Goal: Task Accomplishment & Management: Use online tool/utility

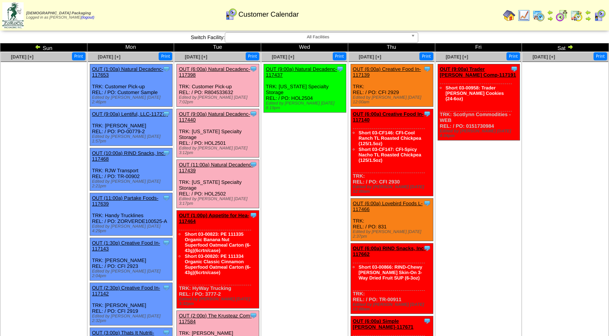
scroll to position [13, 0]
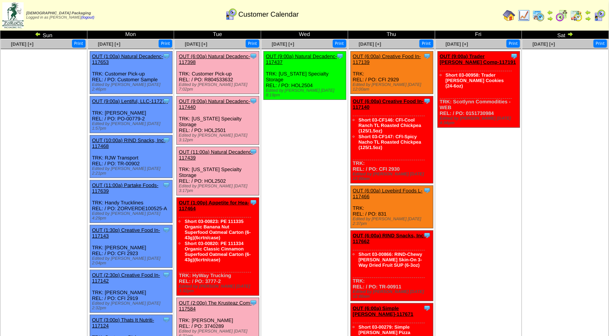
click at [224, 300] on link "OUT (2:00p) The Krusteaz Com-117584" at bounding box center [215, 306] width 73 height 12
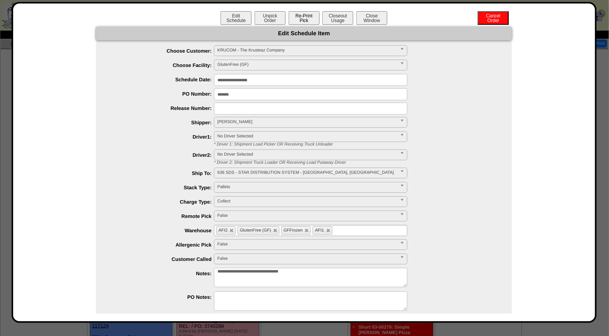
click at [296, 15] on button "Re-Print Pick" at bounding box center [304, 18] width 31 height 14
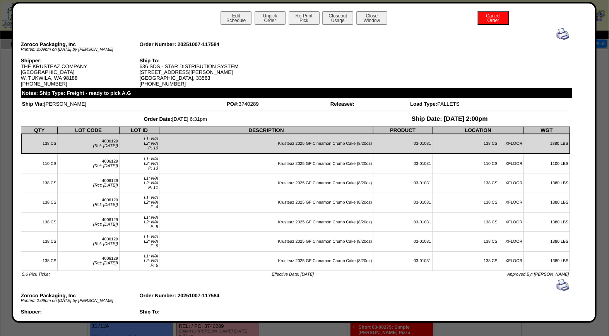
click at [557, 31] on img at bounding box center [563, 34] width 12 height 12
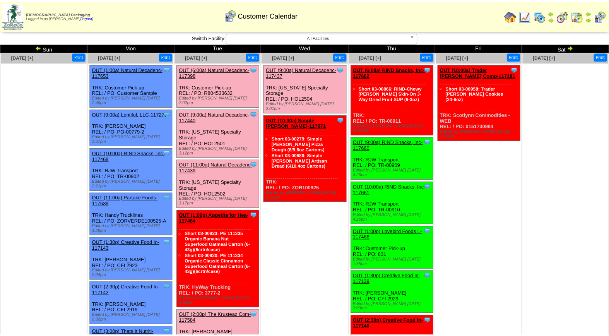
scroll to position [13, 0]
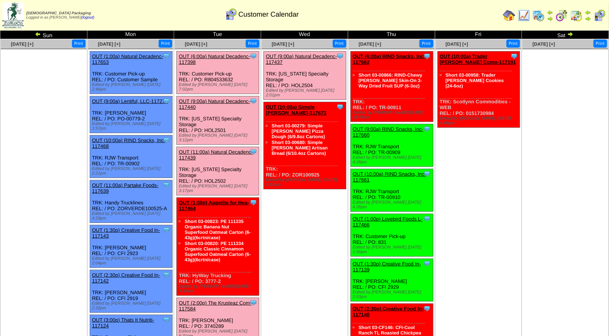
click at [211, 300] on link "OUT (2:00p) The Krusteaz Com-117584" at bounding box center [215, 306] width 73 height 12
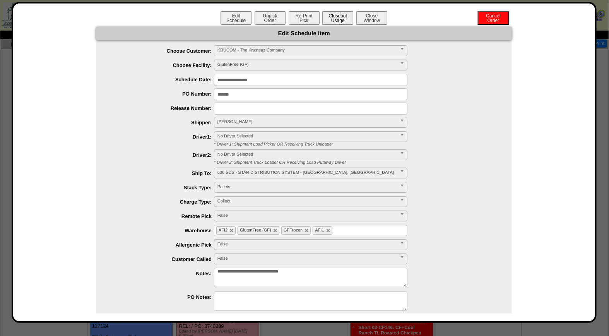
click at [337, 19] on button "Closeout Usage" at bounding box center [337, 18] width 31 height 14
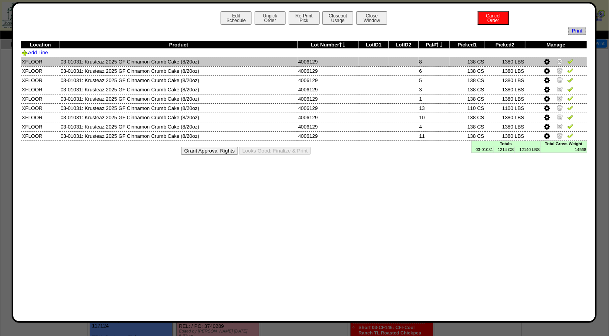
click at [571, 60] on img at bounding box center [570, 61] width 6 height 6
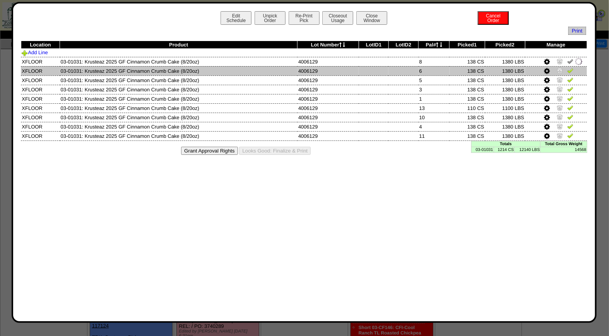
click at [573, 69] on img at bounding box center [570, 70] width 6 height 6
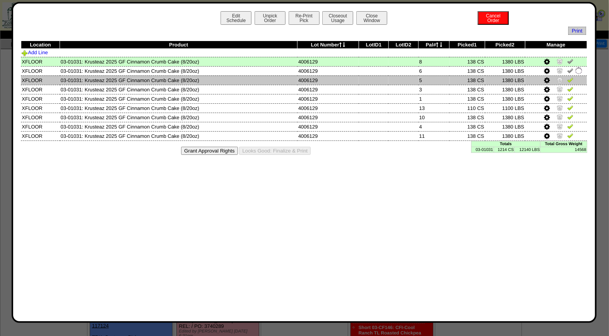
click at [570, 79] on img at bounding box center [570, 80] width 6 height 6
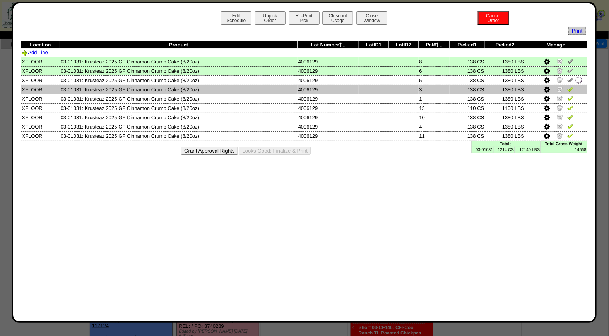
click at [571, 88] on img at bounding box center [570, 89] width 6 height 6
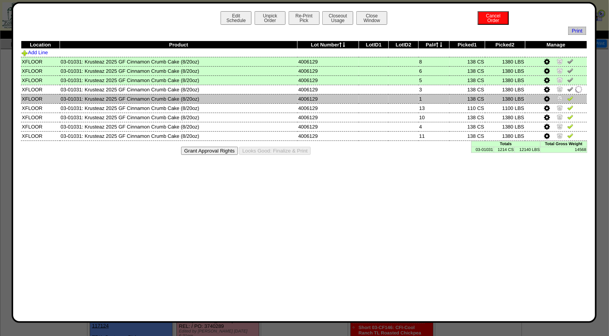
click at [570, 98] on img at bounding box center [570, 98] width 6 height 6
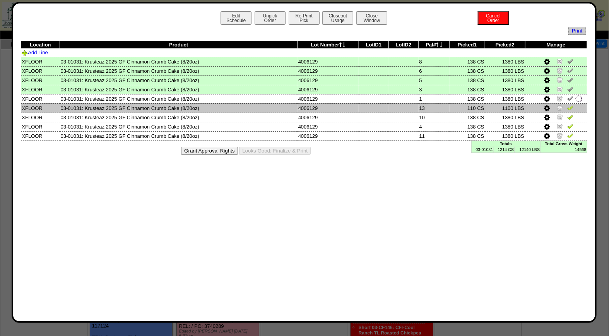
click at [570, 106] on img at bounding box center [570, 107] width 6 height 6
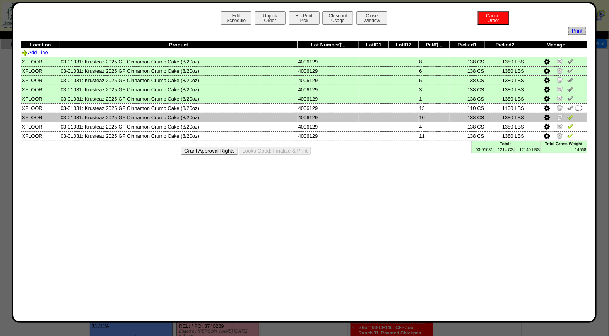
click at [570, 116] on img at bounding box center [570, 117] width 6 height 6
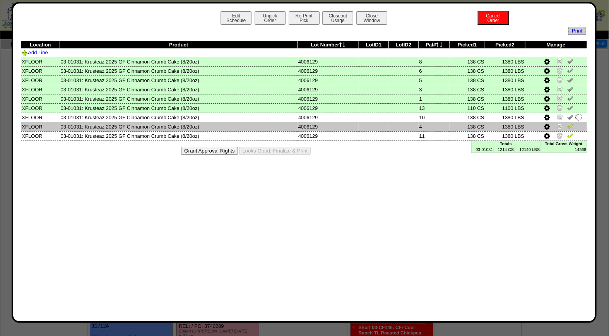
click at [570, 123] on img at bounding box center [570, 126] width 6 height 6
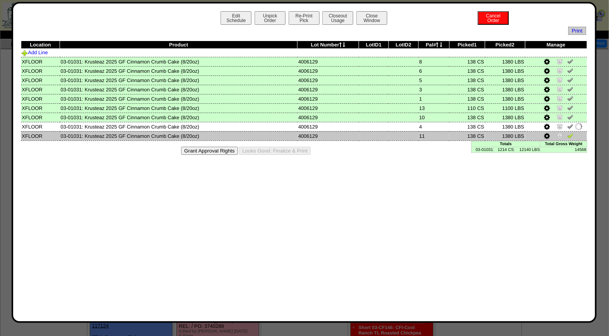
click at [570, 135] on img at bounding box center [570, 135] width 6 height 6
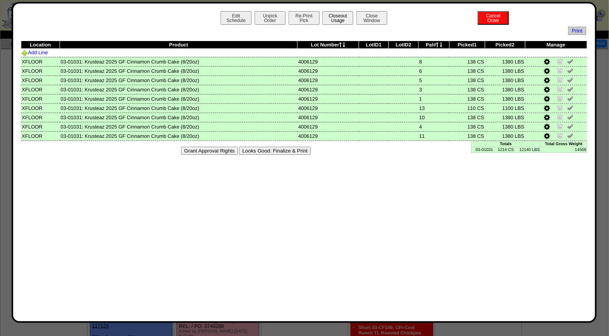
click at [342, 16] on button "Closeout Usage" at bounding box center [337, 18] width 31 height 14
click at [280, 149] on button "Looks Good: Finalize & Print" at bounding box center [275, 151] width 72 height 8
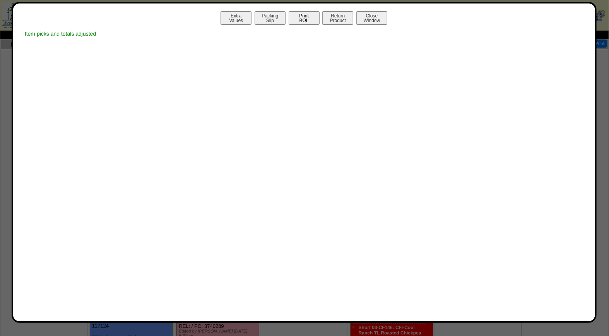
click at [303, 17] on button "Print BOL" at bounding box center [304, 18] width 31 height 14
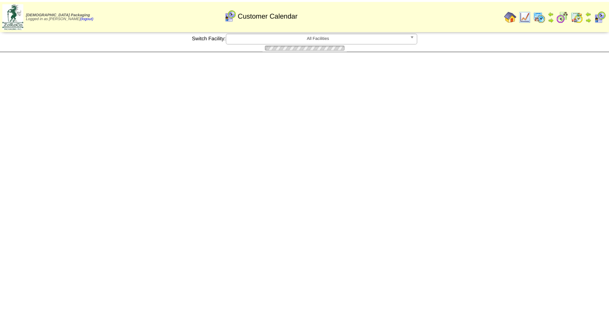
scroll to position [13, 0]
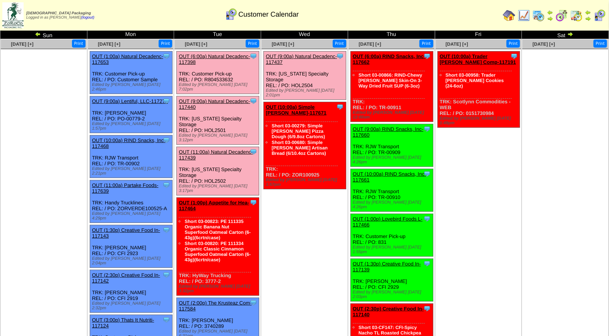
click at [214, 96] on div "Clone Item OUT (9:00a) Natural Decadenc-117440 Natural Decadence, LLC ScheduleI…" at bounding box center [218, 120] width 82 height 48
click at [214, 98] on link "OUT (9:00a) Natural Decadenc-117440" at bounding box center [214, 104] width 71 height 12
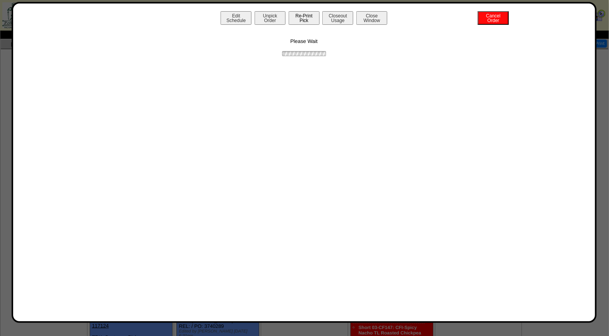
click at [304, 22] on button "Re-Print Pick" at bounding box center [304, 18] width 31 height 14
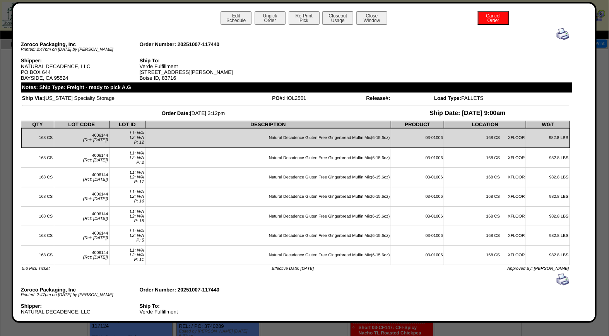
click at [559, 35] on img at bounding box center [563, 34] width 12 height 12
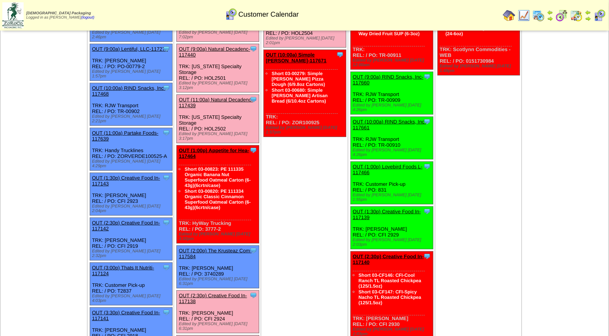
scroll to position [68, 0]
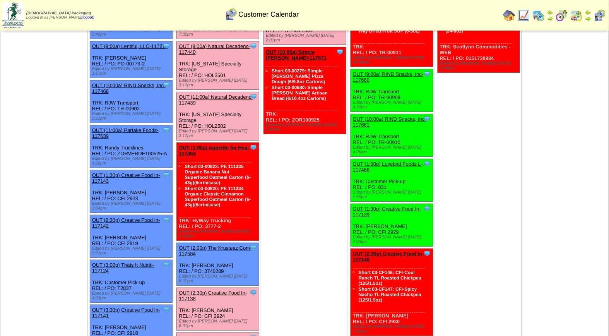
click at [193, 290] on link "OUT (2:30p) Creative Food In-117138" at bounding box center [213, 296] width 68 height 12
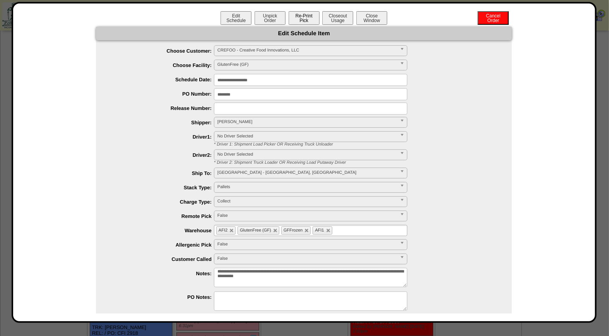
click at [314, 18] on button "Re-Print Pick" at bounding box center [304, 18] width 31 height 14
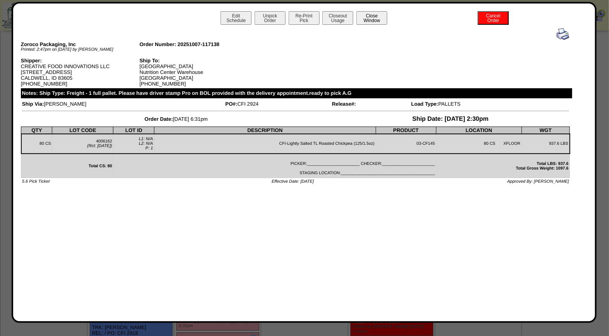
click at [365, 15] on button "Close Window" at bounding box center [371, 18] width 31 height 14
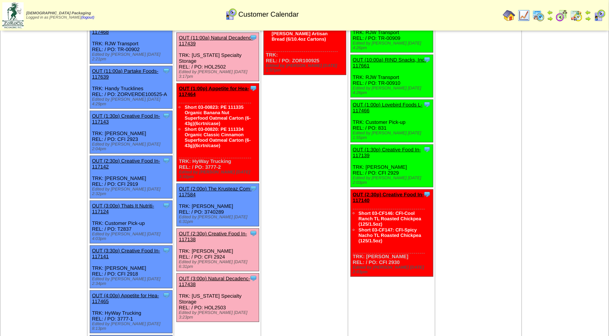
scroll to position [128, 0]
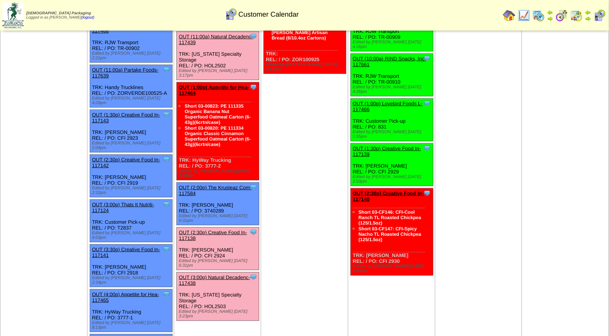
click at [213, 229] on link "OUT (2:30p) Creative Food In-117138" at bounding box center [213, 235] width 68 height 12
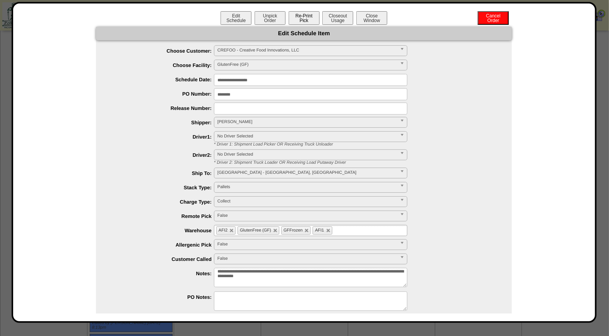
click at [303, 17] on button "Re-Print Pick" at bounding box center [304, 18] width 31 height 14
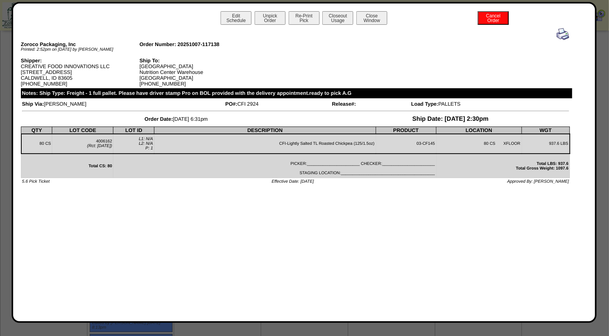
click at [560, 36] on img at bounding box center [563, 34] width 12 height 12
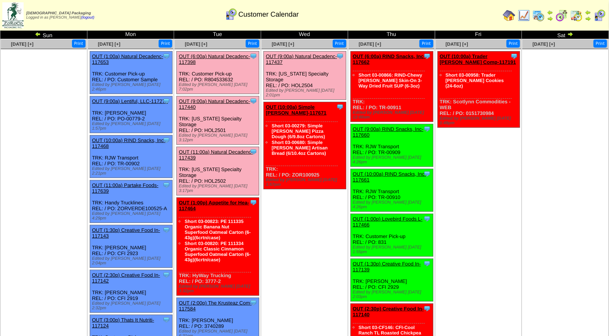
scroll to position [1, 0]
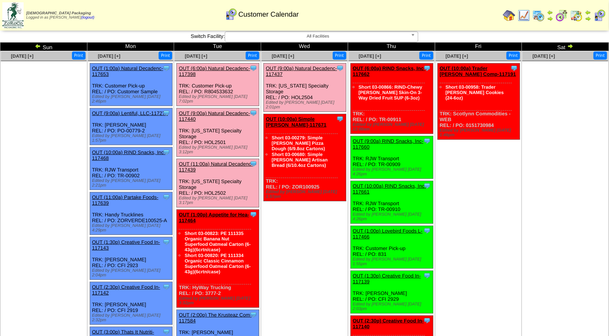
click at [214, 161] on link "OUT (11:00a) Natural Decadenc-117439" at bounding box center [216, 167] width 74 height 12
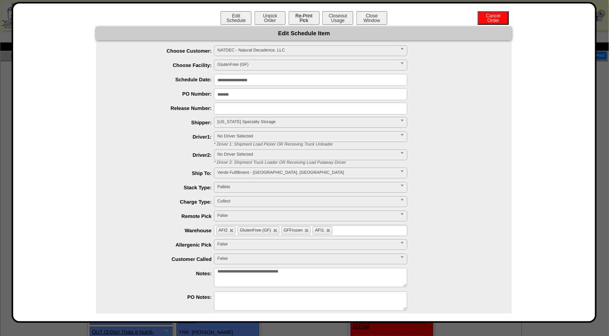
click at [302, 13] on button "Re-Print Pick" at bounding box center [304, 18] width 31 height 14
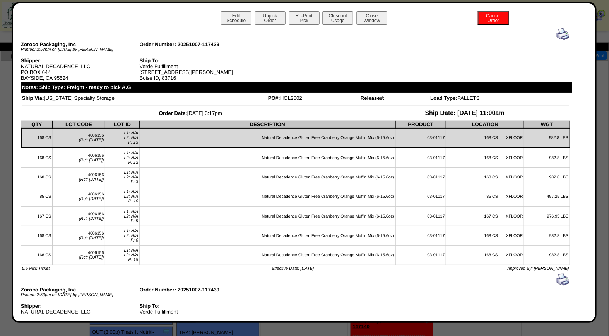
click at [560, 34] on img at bounding box center [563, 34] width 12 height 12
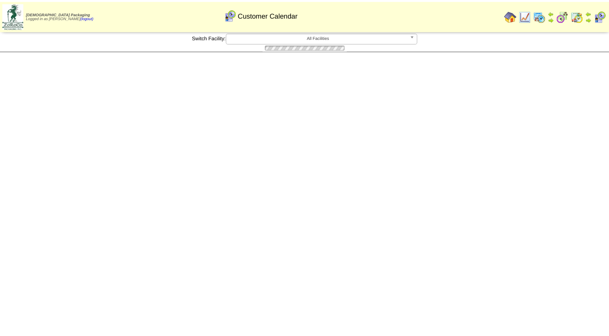
scroll to position [1, 0]
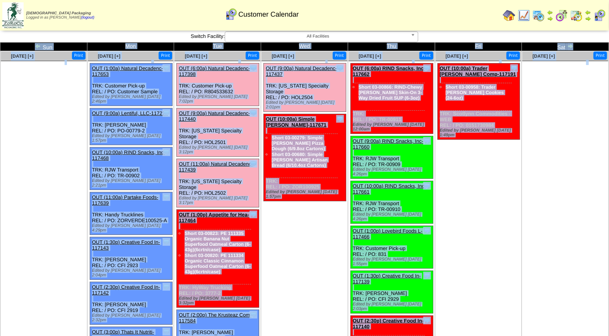
drag, startPoint x: 609, startPoint y: 119, endPoint x: 616, endPoint y: 188, distance: 70.0
drag, startPoint x: 616, startPoint y: 188, endPoint x: 585, endPoint y: 104, distance: 90.3
click at [585, 104] on ul at bounding box center [565, 119] width 86 height 116
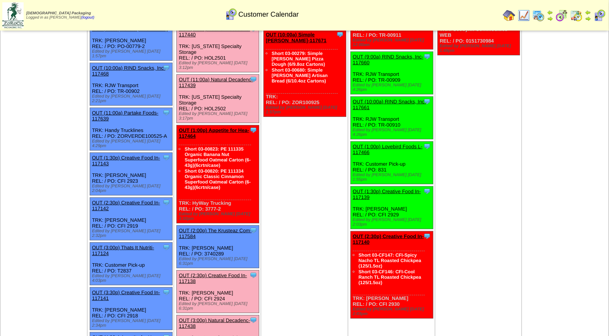
scroll to position [107, 0]
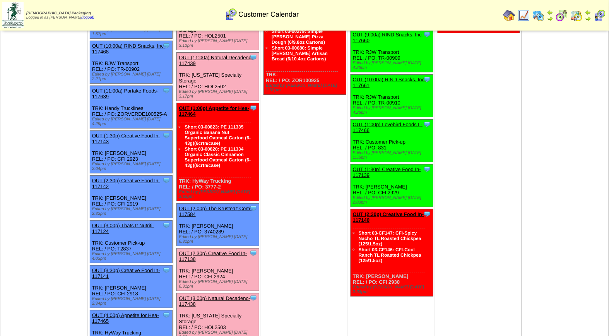
click at [222, 295] on link "OUT (3:00p) Natural Decadenc-117438" at bounding box center [214, 301] width 71 height 12
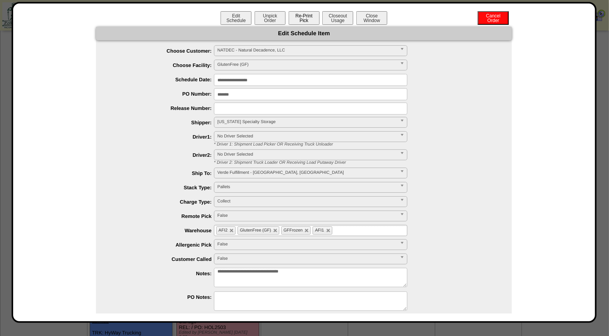
click at [306, 15] on button "Re-Print Pick" at bounding box center [304, 18] width 31 height 14
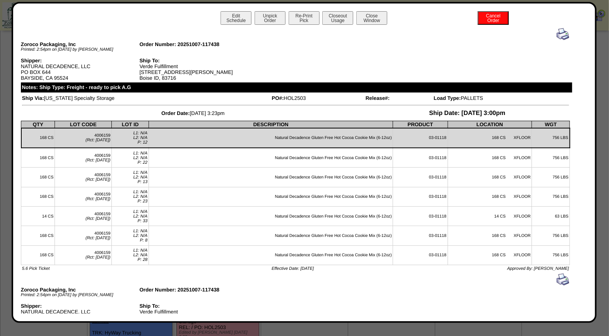
click at [557, 32] on img at bounding box center [563, 34] width 12 height 12
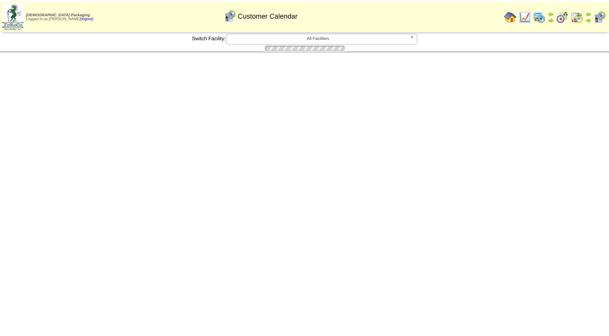
scroll to position [107, 0]
